Goal: Task Accomplishment & Management: Complete application form

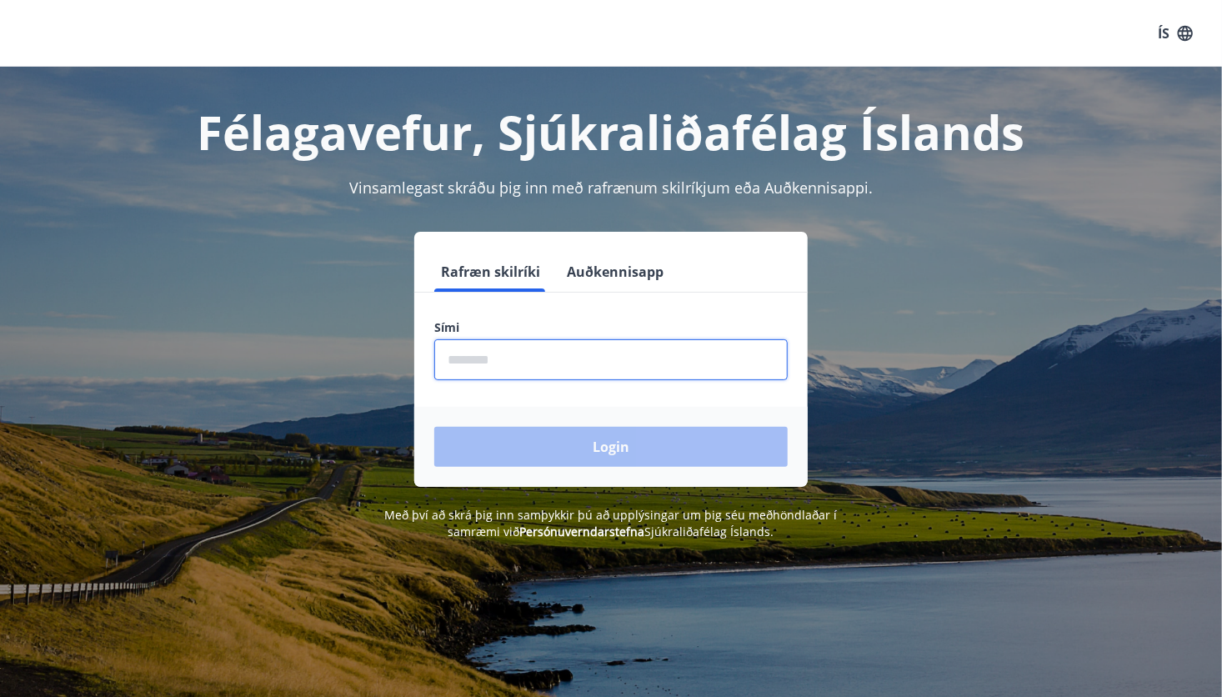
click at [558, 353] on input "phone" at bounding box center [610, 359] width 353 height 41
type input "********"
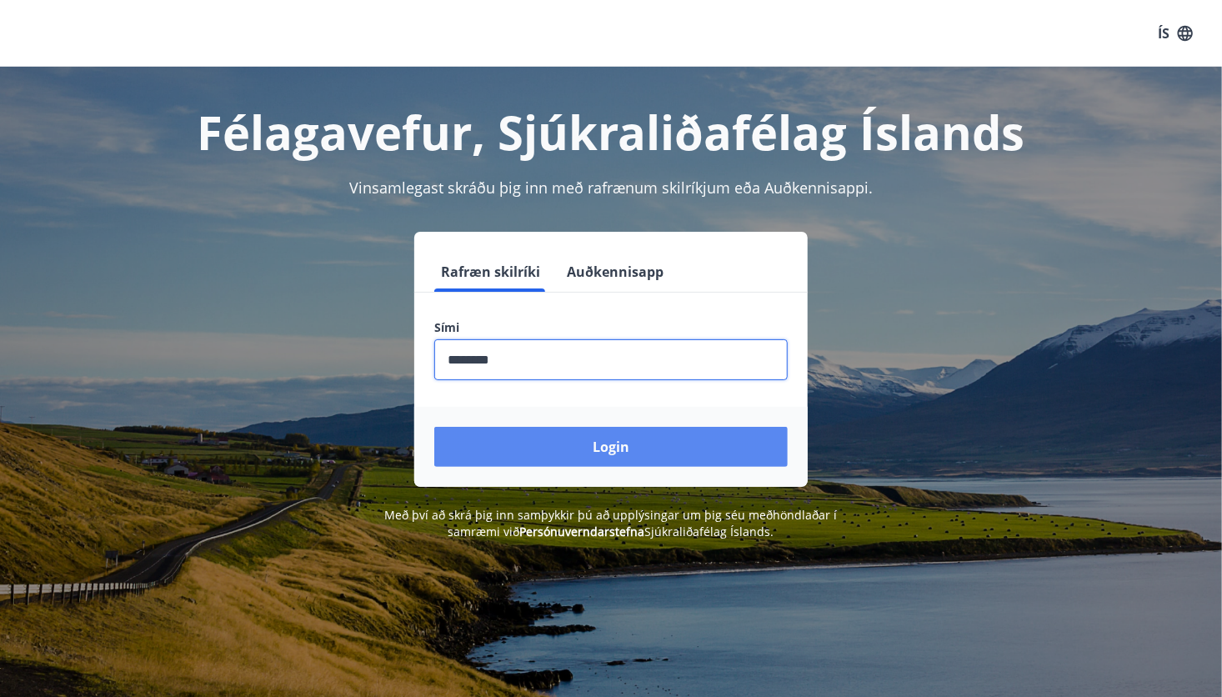
click at [618, 448] on button "Login" at bounding box center [610, 447] width 353 height 40
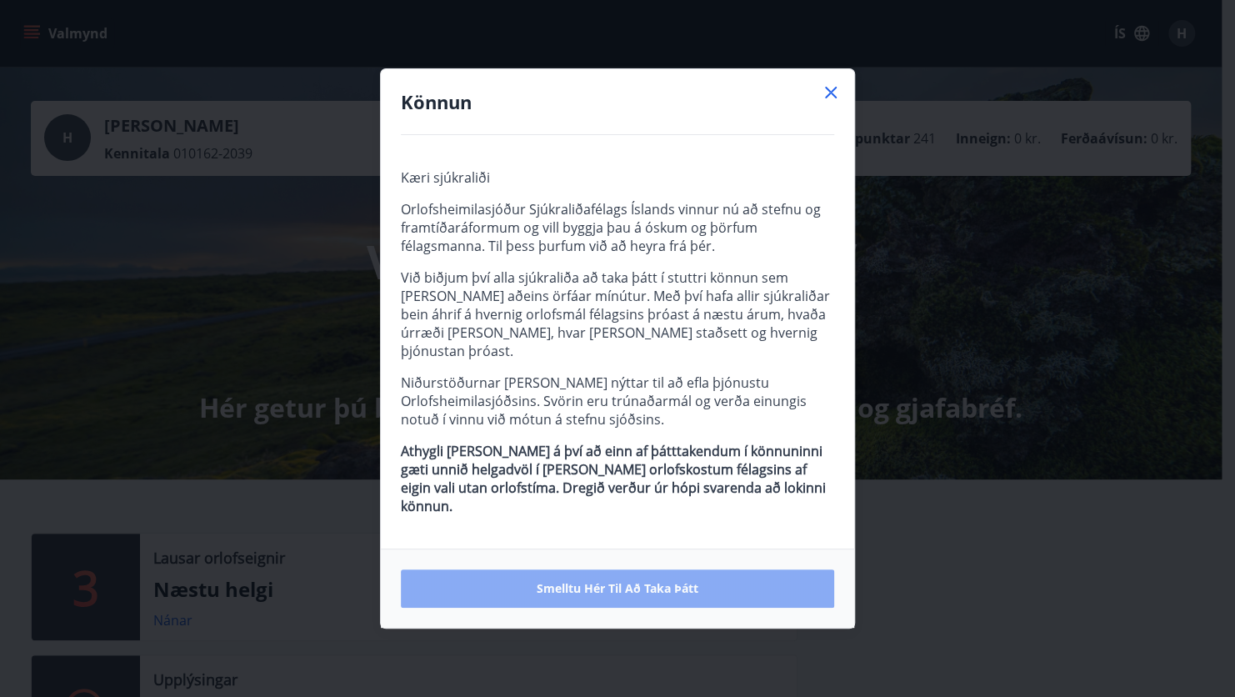
click at [621, 580] on span "Smelltu hér til að taka þátt" at bounding box center [618, 588] width 162 height 17
